Goal: Transaction & Acquisition: Purchase product/service

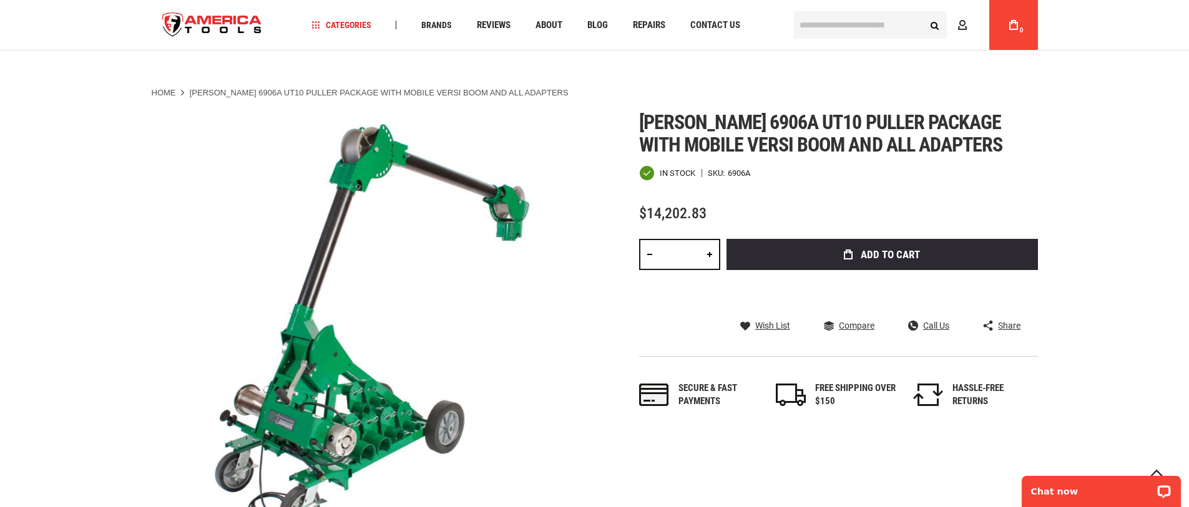
scroll to position [71, 0]
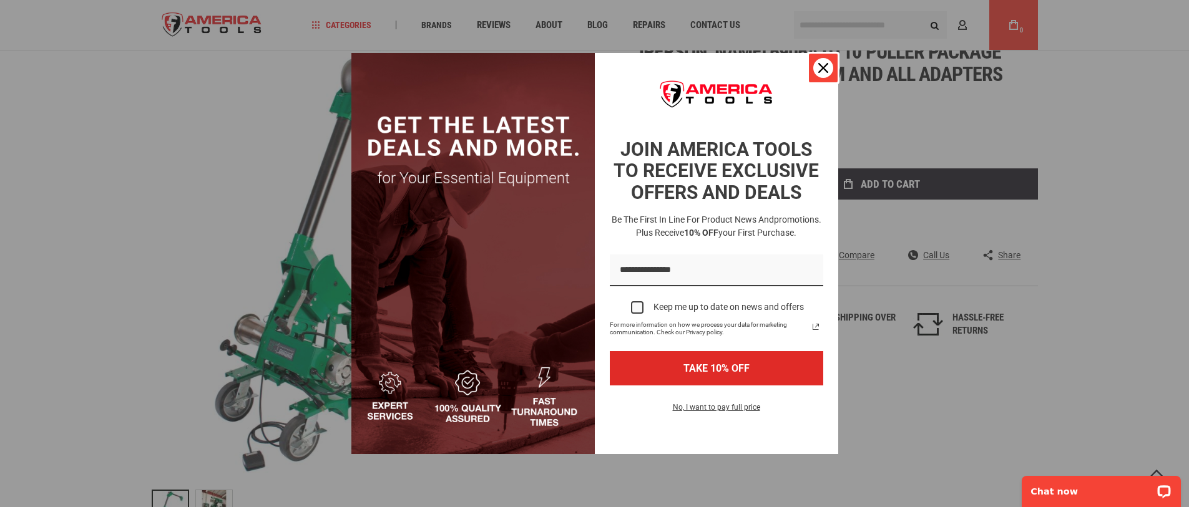
click at [824, 72] on icon "close icon" at bounding box center [823, 68] width 10 height 10
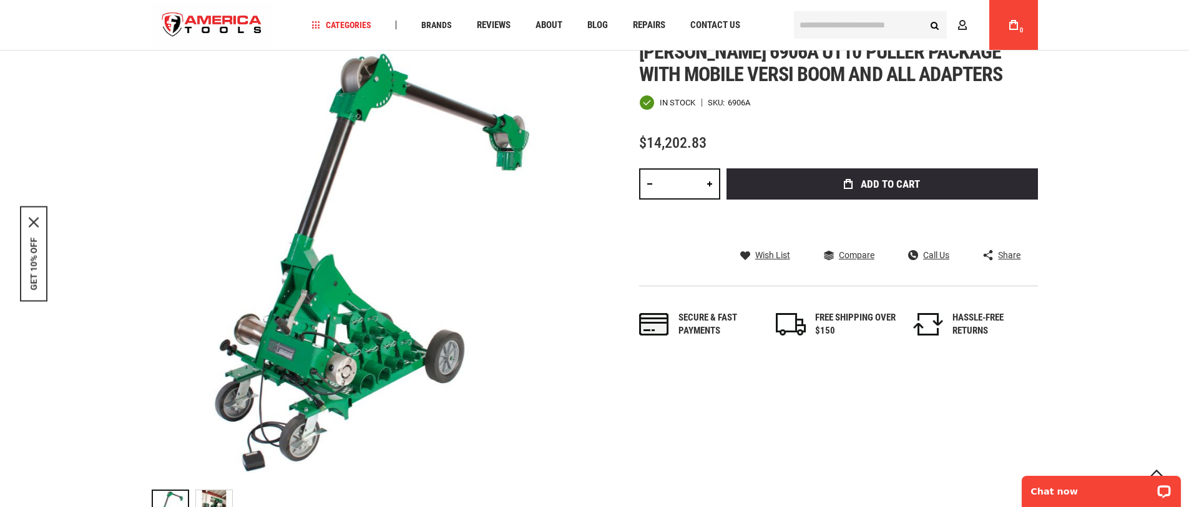
scroll to position [8, 0]
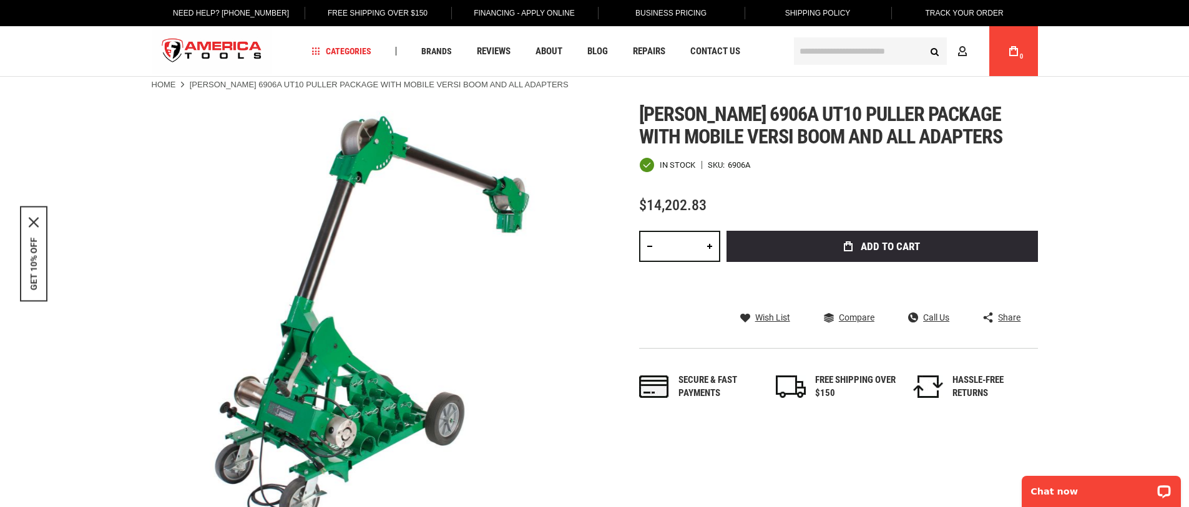
click at [709, 247] on link at bounding box center [709, 246] width 21 height 31
type input "*"
click at [937, 320] on span "Call Us" at bounding box center [936, 317] width 26 height 9
click at [928, 317] on span "Call Us" at bounding box center [936, 317] width 26 height 9
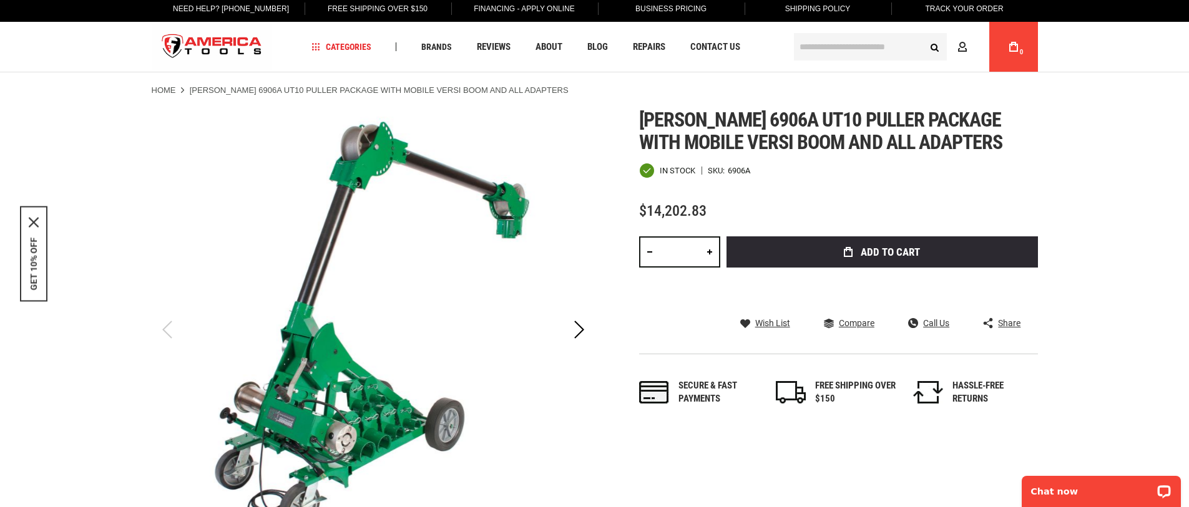
scroll to position [0, 0]
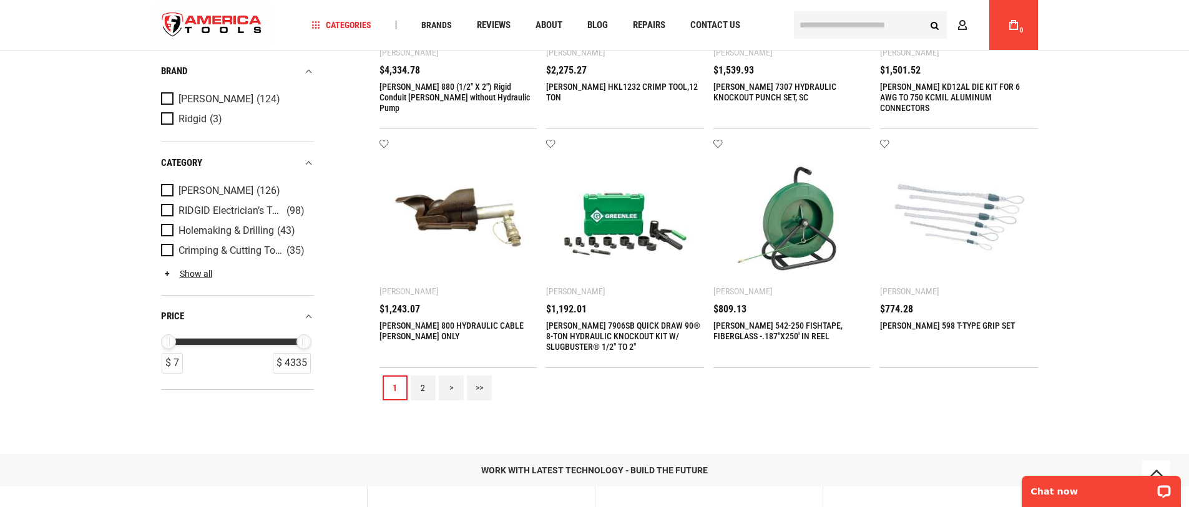
scroll to position [1486, 0]
